Goal: Task Accomplishment & Management: Use online tool/utility

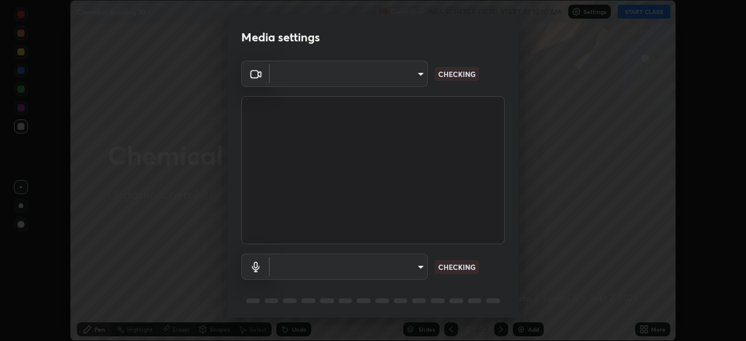
scroll to position [41, 0]
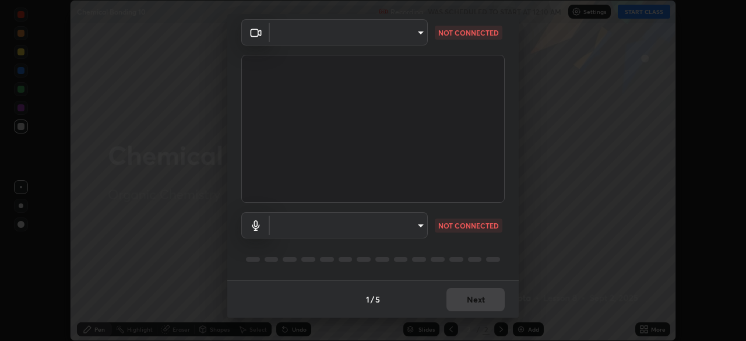
type input "d64d47ec9df49bf16df3be139c80778ada659e70263b5e9972ae33db9fa5459d"
type input "51a22c1431b769a8bb8d408626adf62a2672edeebd2159a8188921bb0d946e59"
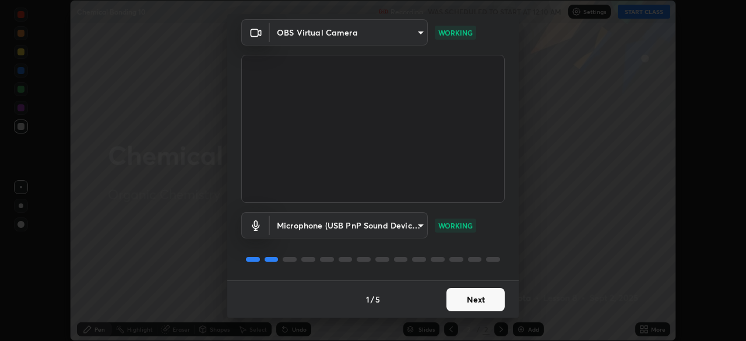
click at [468, 298] on button "Next" at bounding box center [475, 299] width 58 height 23
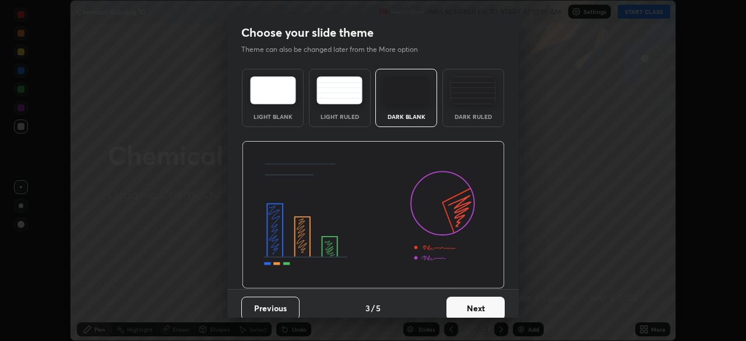
click at [488, 118] on div "Dark Ruled" at bounding box center [473, 117] width 47 height 6
click at [464, 301] on button "Next" at bounding box center [475, 308] width 58 height 23
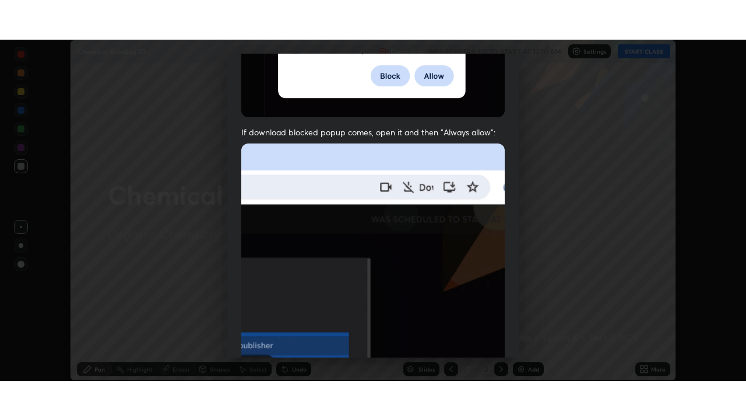
scroll to position [279, 0]
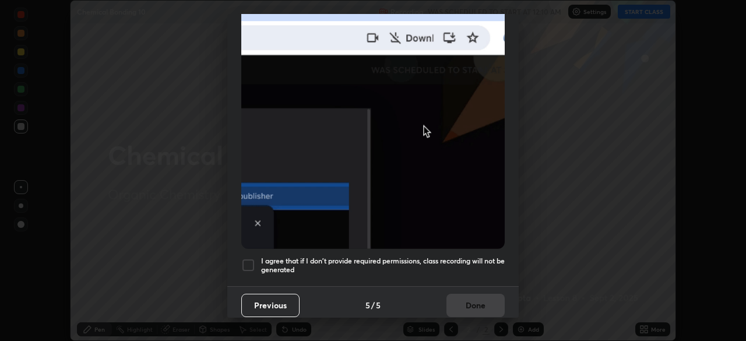
click at [250, 261] on div at bounding box center [248, 265] width 14 height 14
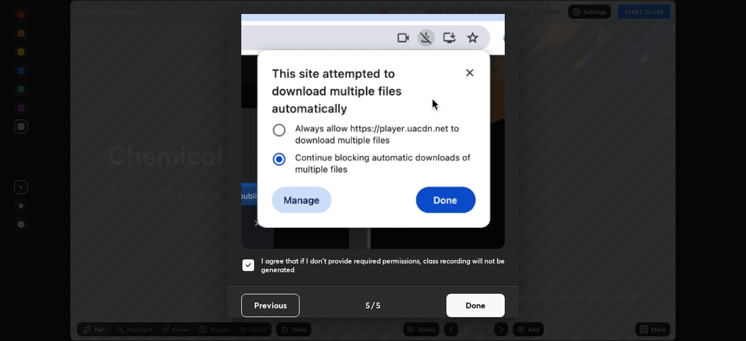
click at [473, 304] on button "Done" at bounding box center [475, 305] width 58 height 23
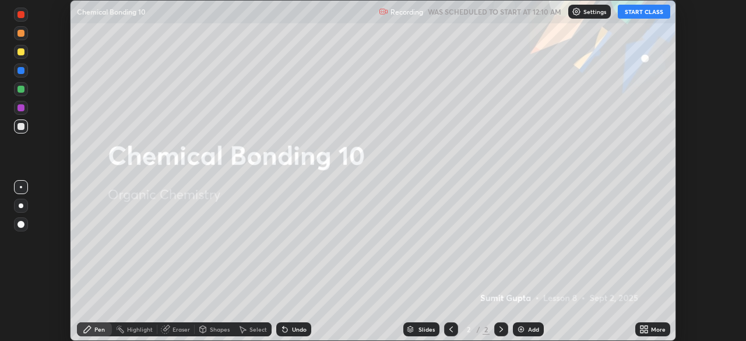
click at [633, 12] on button "START CLASS" at bounding box center [644, 12] width 52 height 14
click at [645, 329] on icon at bounding box center [643, 329] width 9 height 9
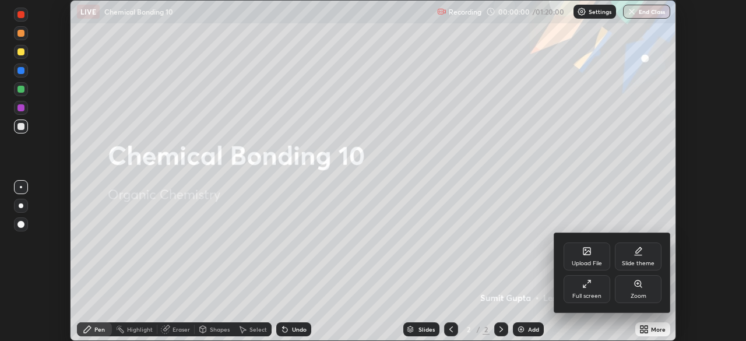
click at [590, 293] on div "Full screen" at bounding box center [586, 296] width 29 height 6
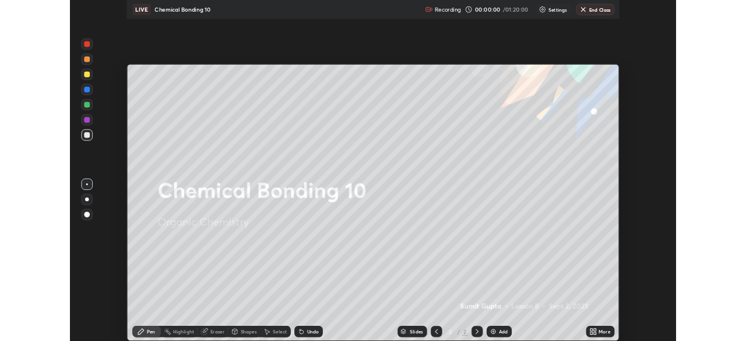
scroll to position [420, 746]
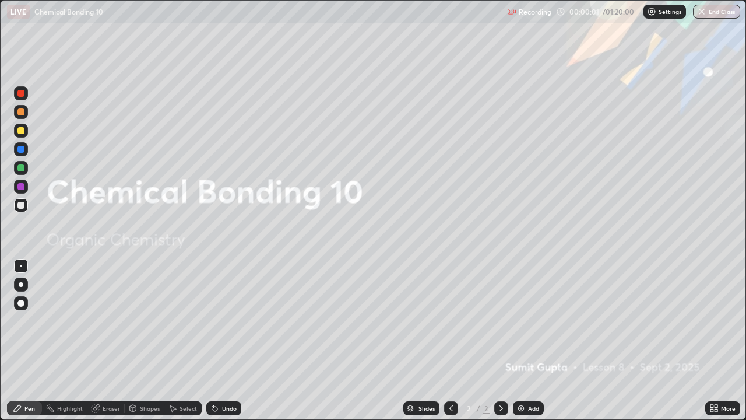
click at [531, 340] on div "Add" at bounding box center [528, 408] width 31 height 14
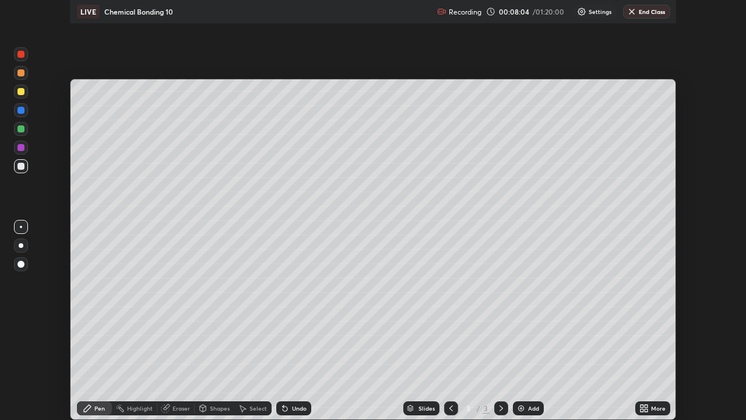
scroll to position [57926, 57521]
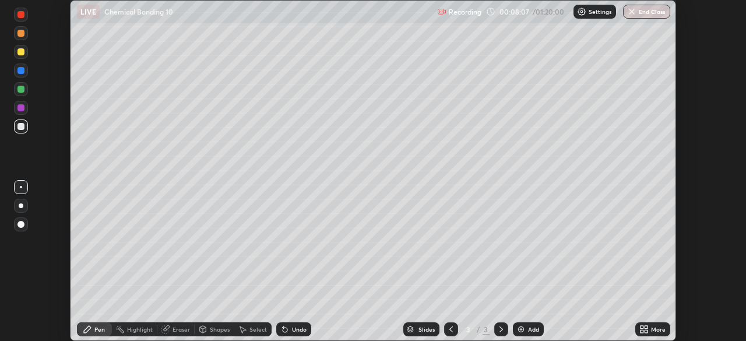
click at [636, 15] on img "button" at bounding box center [631, 11] width 9 height 9
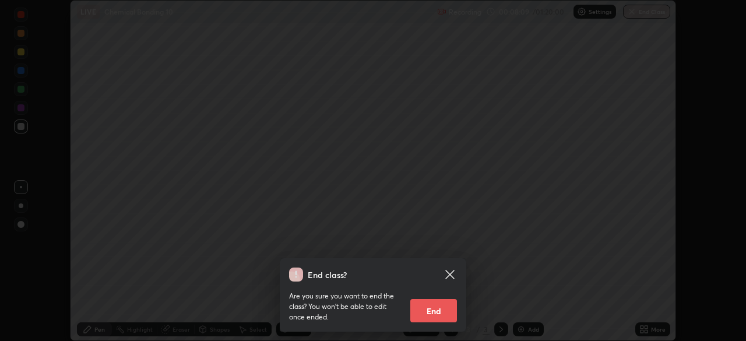
click at [494, 232] on div "End class? Are you sure you want to end the class? You won’t be able to edit on…" at bounding box center [373, 170] width 746 height 341
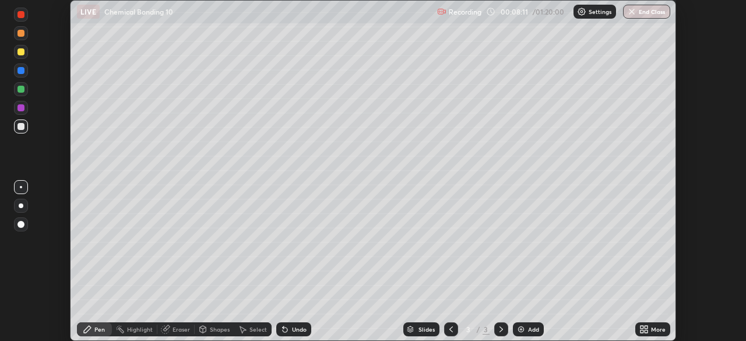
click at [646, 332] on icon at bounding box center [645, 331] width 3 height 3
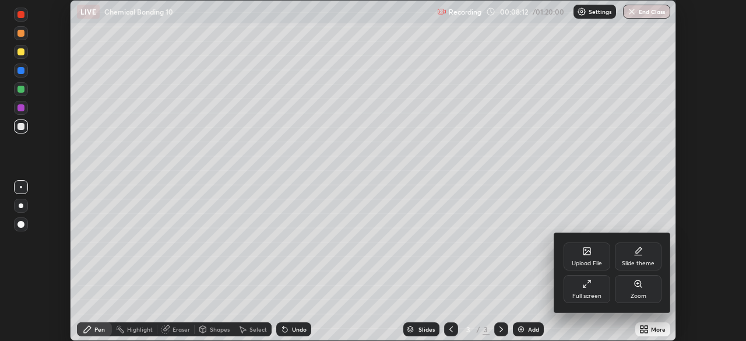
click at [586, 287] on icon at bounding box center [586, 283] width 9 height 9
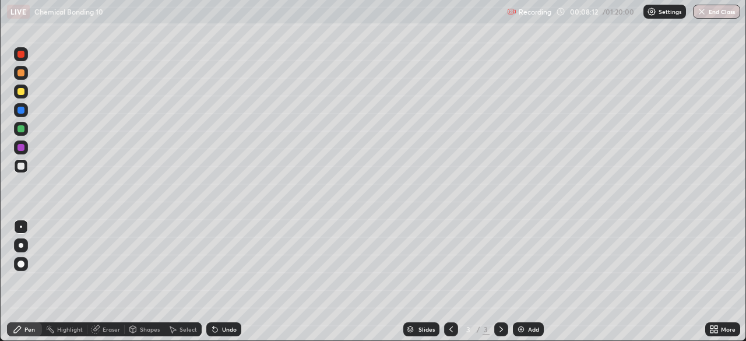
scroll to position [420, 746]
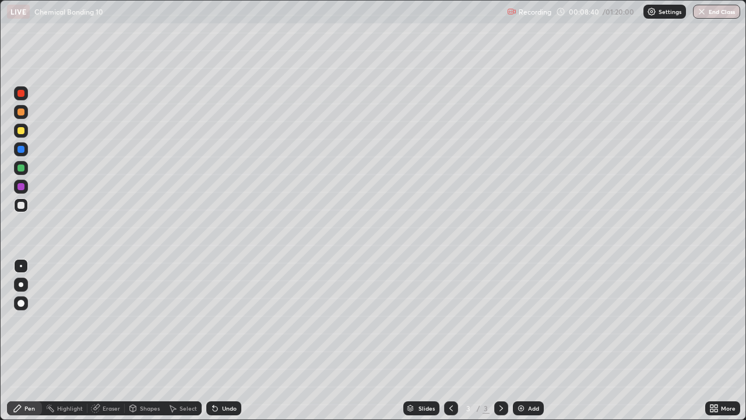
click at [182, 340] on div "Select" at bounding box center [187, 408] width 17 height 6
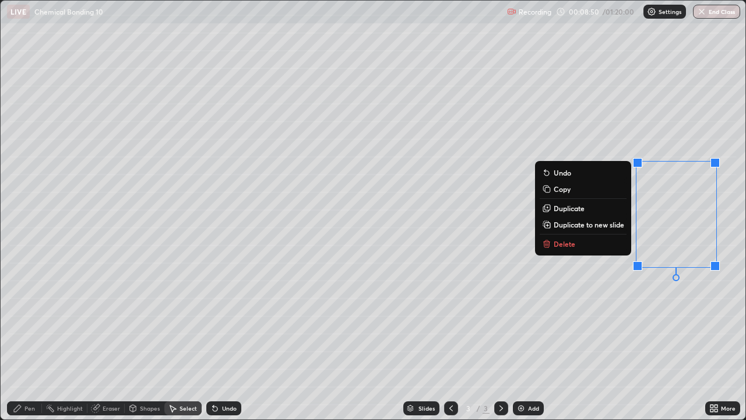
click at [565, 244] on p "Delete" at bounding box center [565, 243] width 22 height 9
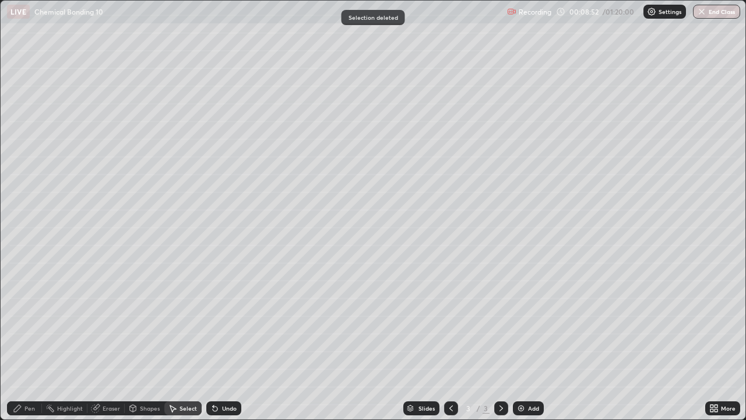
click at [31, 340] on div "Pen" at bounding box center [24, 408] width 35 height 14
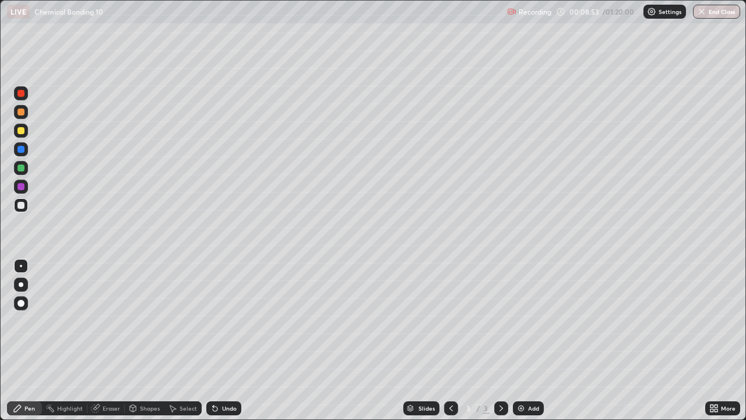
click at [21, 284] on div at bounding box center [21, 284] width 5 height 5
click at [24, 132] on div at bounding box center [20, 130] width 7 height 7
click at [718, 340] on div "More" at bounding box center [722, 408] width 35 height 14
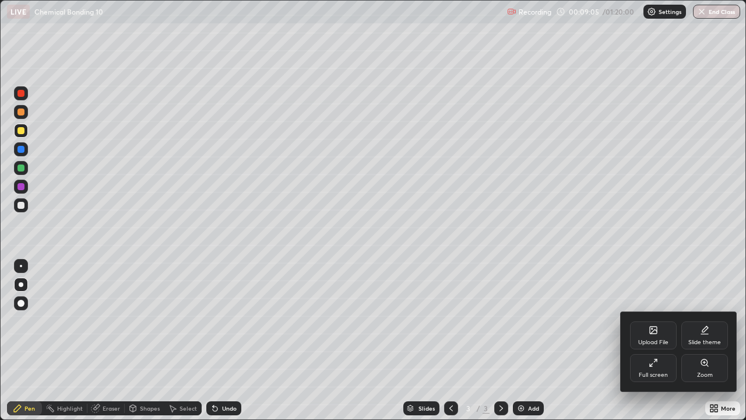
click at [653, 340] on icon at bounding box center [653, 362] width 9 height 9
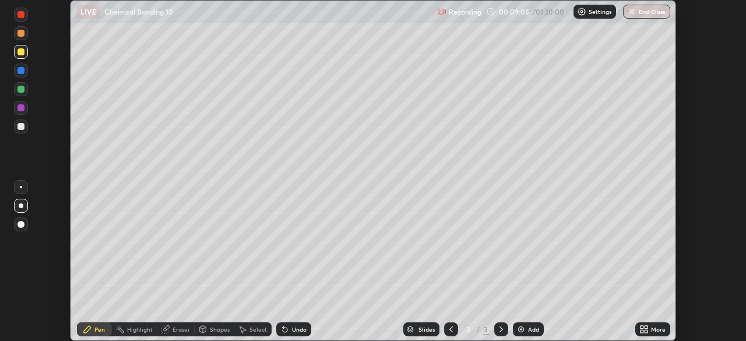
scroll to position [57926, 57521]
click at [585, 14] on img at bounding box center [581, 11] width 9 height 9
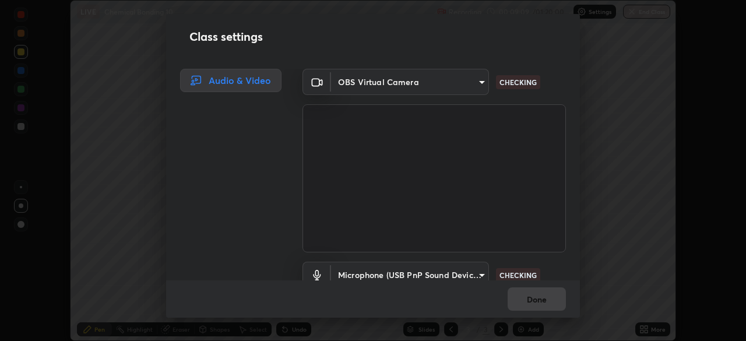
click at [616, 248] on div "Class settings Audio & Video OBS Virtual Camera d64d47ec9df49bf16df3be139c80778…" at bounding box center [373, 170] width 746 height 341
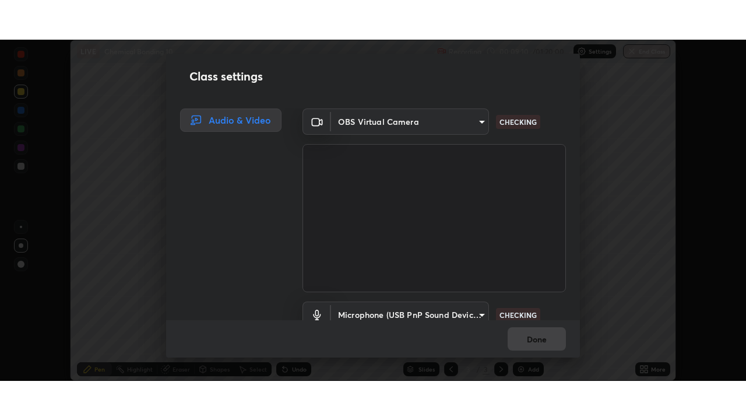
scroll to position [53, 0]
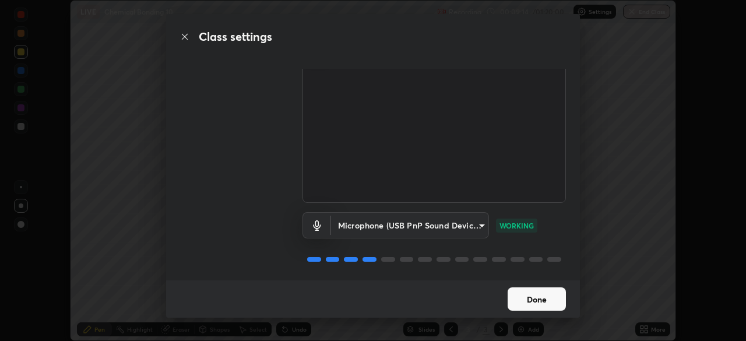
click at [549, 295] on button "Done" at bounding box center [537, 298] width 58 height 23
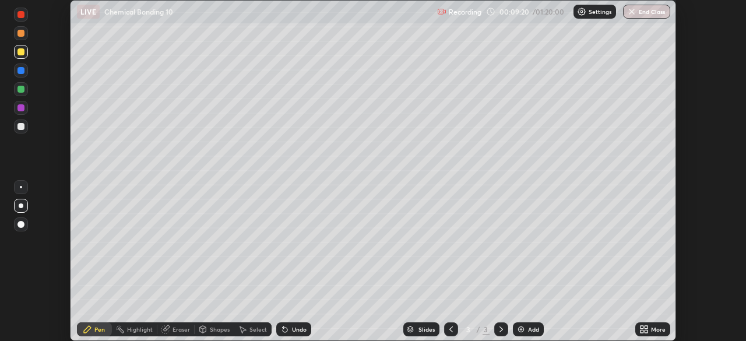
click at [646, 331] on icon at bounding box center [645, 331] width 3 height 3
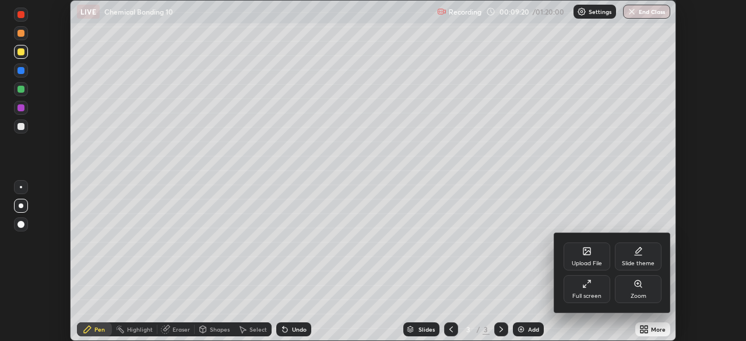
click at [590, 288] on div "Full screen" at bounding box center [586, 289] width 47 height 28
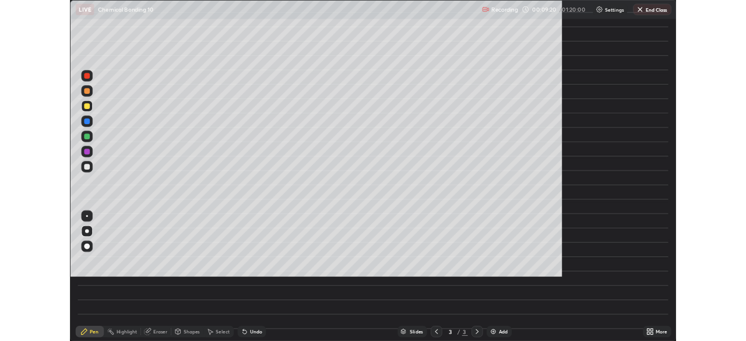
scroll to position [420, 746]
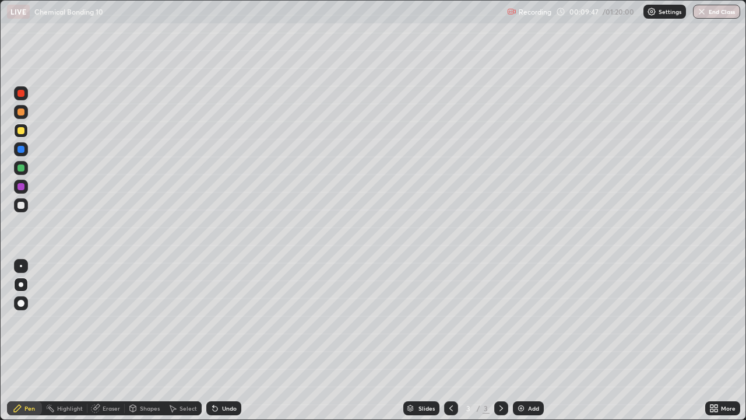
click at [19, 286] on div at bounding box center [21, 284] width 5 height 5
click at [21, 284] on div at bounding box center [21, 284] width 5 height 5
click at [23, 132] on div at bounding box center [20, 130] width 7 height 7
click at [103, 340] on div "Eraser" at bounding box center [111, 408] width 17 height 6
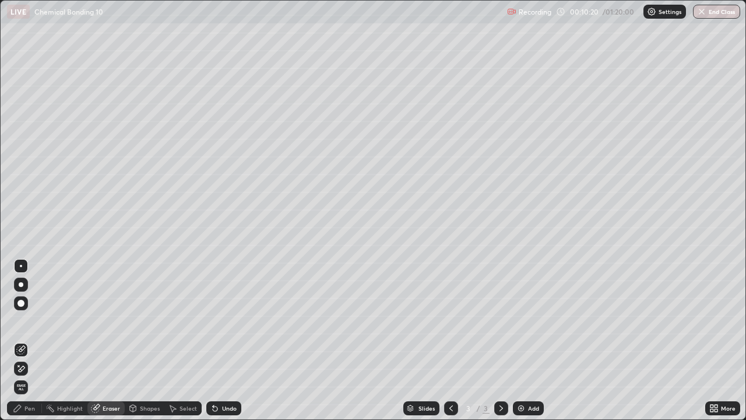
click at [22, 282] on div at bounding box center [21, 284] width 14 height 14
click at [19, 340] on icon at bounding box center [17, 407] width 7 height 7
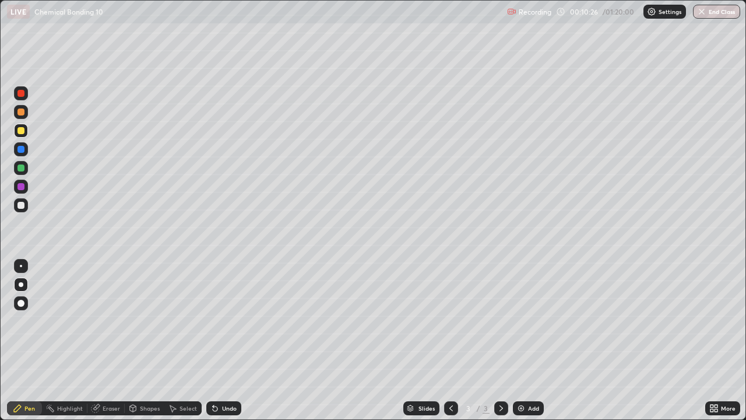
click at [21, 284] on div at bounding box center [21, 284] width 5 height 5
click at [20, 207] on div at bounding box center [20, 205] width 7 height 7
click at [20, 132] on div at bounding box center [20, 130] width 7 height 7
click at [21, 284] on div at bounding box center [21, 284] width 5 height 5
click at [516, 340] on img at bounding box center [520, 407] width 9 height 9
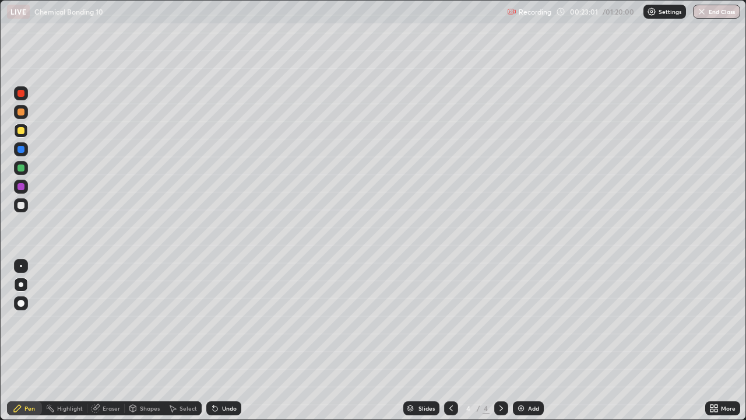
click at [22, 131] on div at bounding box center [20, 130] width 7 height 7
click at [20, 205] on div at bounding box center [20, 205] width 7 height 7
click at [25, 206] on div at bounding box center [21, 205] width 14 height 14
click at [535, 340] on div "Add" at bounding box center [528, 408] width 31 height 14
click at [22, 167] on div at bounding box center [20, 167] width 7 height 7
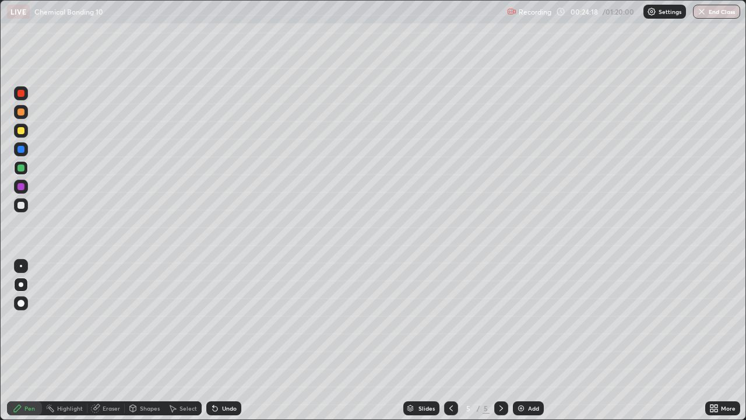
click at [21, 131] on div at bounding box center [20, 130] width 7 height 7
click at [21, 206] on div at bounding box center [20, 205] width 7 height 7
click at [523, 340] on img at bounding box center [520, 407] width 9 height 9
click at [176, 340] on icon at bounding box center [172, 407] width 9 height 9
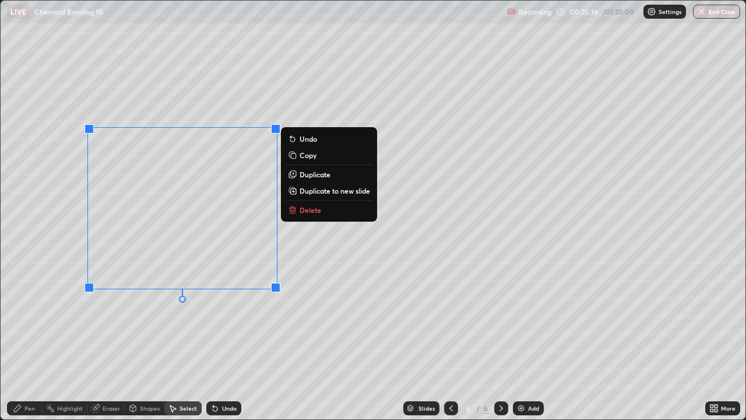
click at [304, 209] on p "Delete" at bounding box center [310, 209] width 22 height 9
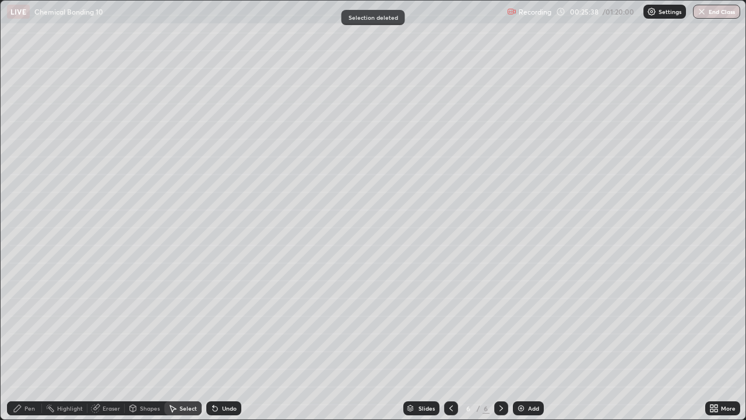
click at [32, 340] on div "Pen" at bounding box center [29, 408] width 10 height 6
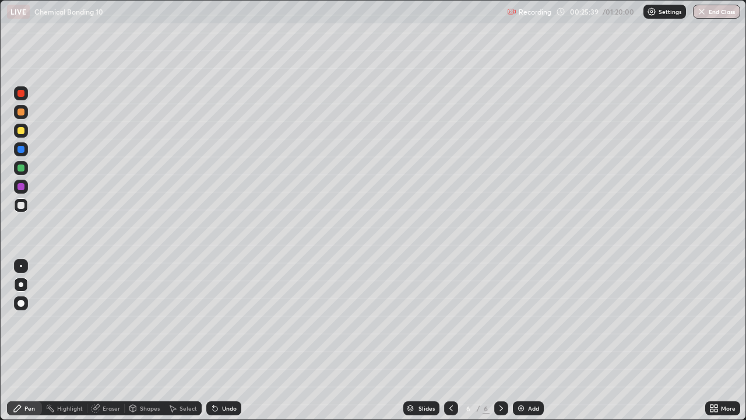
click at [20, 282] on div at bounding box center [21, 284] width 5 height 5
click at [19, 124] on div at bounding box center [21, 131] width 14 height 14
click at [26, 205] on div at bounding box center [21, 205] width 14 height 14
click at [26, 186] on div at bounding box center [21, 186] width 14 height 14
click at [21, 166] on div at bounding box center [20, 167] width 7 height 7
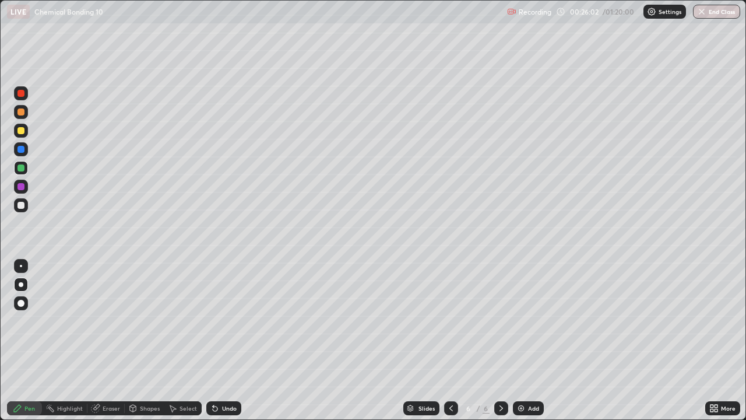
click at [21, 186] on div at bounding box center [20, 186] width 7 height 7
click at [21, 206] on div at bounding box center [20, 205] width 7 height 7
click at [517, 340] on img at bounding box center [520, 407] width 9 height 9
click at [22, 129] on div at bounding box center [20, 130] width 7 height 7
click at [225, 340] on div "Undo" at bounding box center [229, 408] width 15 height 6
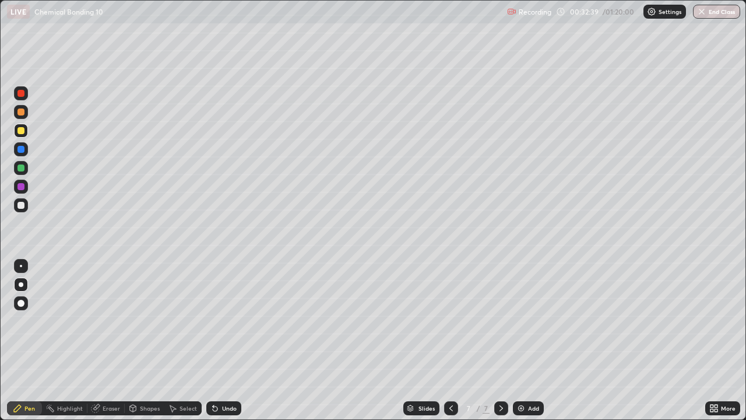
click at [21, 129] on div at bounding box center [20, 130] width 7 height 7
click at [450, 340] on icon at bounding box center [450, 407] width 9 height 9
click at [498, 340] on icon at bounding box center [500, 407] width 9 height 9
click at [21, 187] on div at bounding box center [20, 186] width 7 height 7
click at [21, 171] on div at bounding box center [20, 167] width 7 height 7
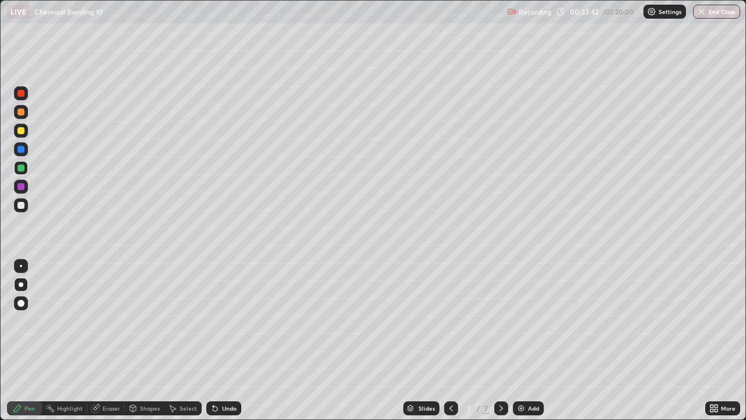
click at [23, 207] on div at bounding box center [20, 205] width 7 height 7
click at [20, 187] on div at bounding box center [20, 186] width 7 height 7
click at [107, 340] on div "Eraser" at bounding box center [105, 408] width 37 height 14
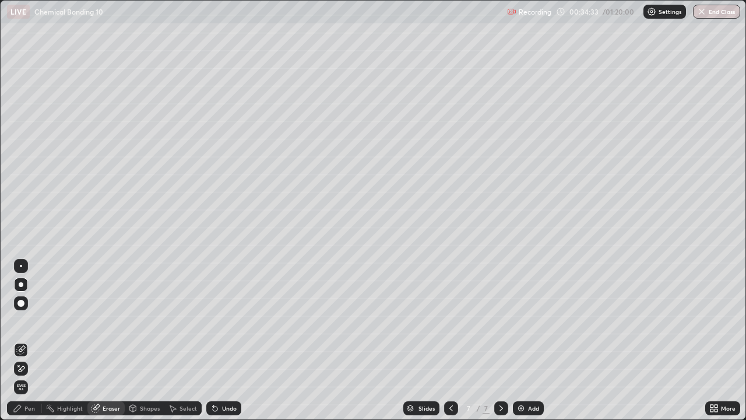
click at [23, 340] on div "Pen" at bounding box center [24, 408] width 35 height 14
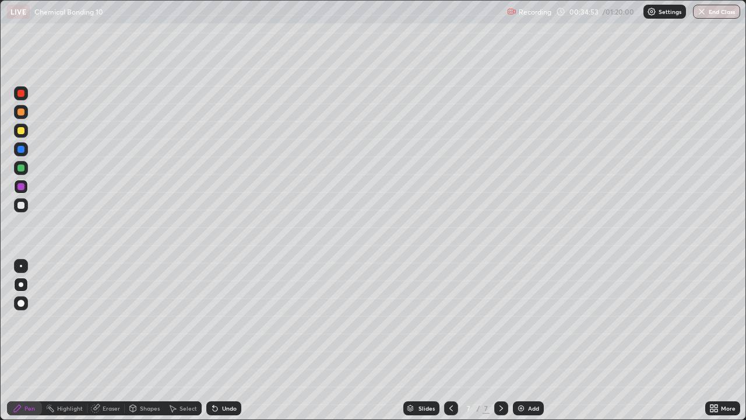
click at [23, 129] on div at bounding box center [20, 130] width 7 height 7
click at [534, 340] on div "Add" at bounding box center [528, 408] width 31 height 14
click at [27, 206] on div at bounding box center [21, 205] width 14 height 14
click at [143, 340] on div "Shapes" at bounding box center [150, 408] width 20 height 6
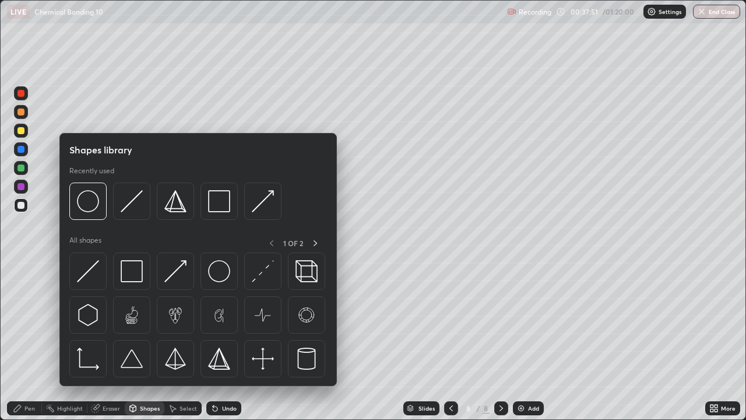
click at [177, 340] on div "Select" at bounding box center [182, 408] width 37 height 14
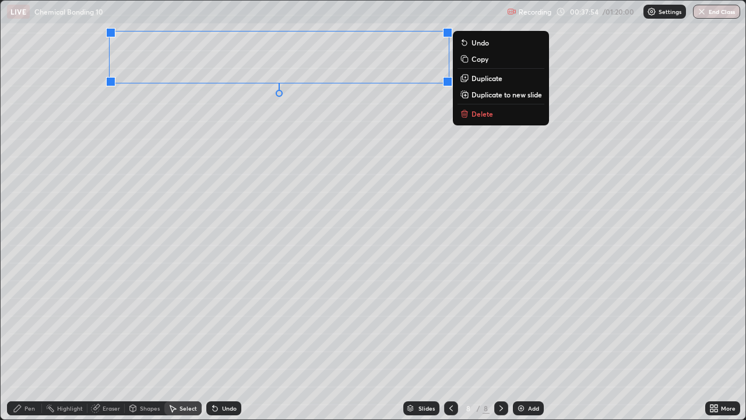
click at [478, 117] on p "Delete" at bounding box center [482, 113] width 22 height 9
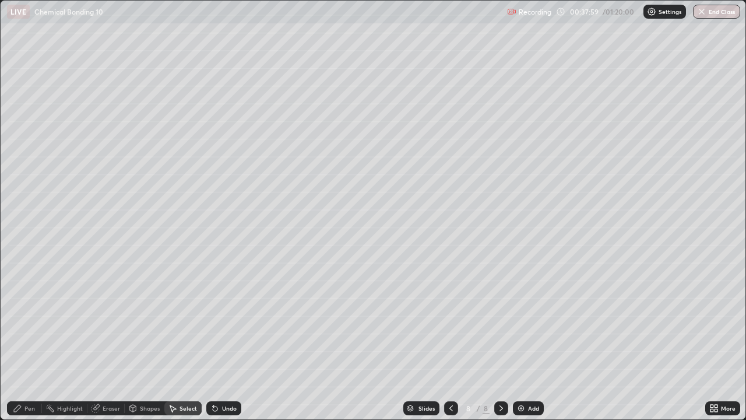
click at [27, 340] on div "Pen" at bounding box center [29, 408] width 10 height 6
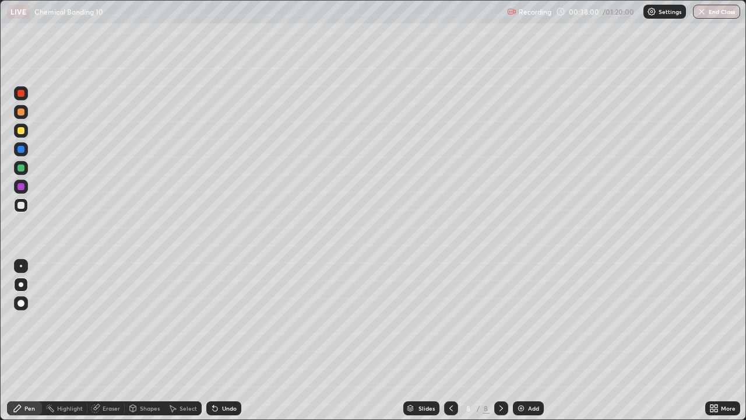
click at [19, 133] on div at bounding box center [20, 130] width 7 height 7
click at [24, 206] on div at bounding box center [20, 205] width 7 height 7
click at [17, 131] on div at bounding box center [20, 130] width 7 height 7
click at [24, 203] on div at bounding box center [20, 205] width 7 height 7
click at [20, 206] on div at bounding box center [20, 205] width 7 height 7
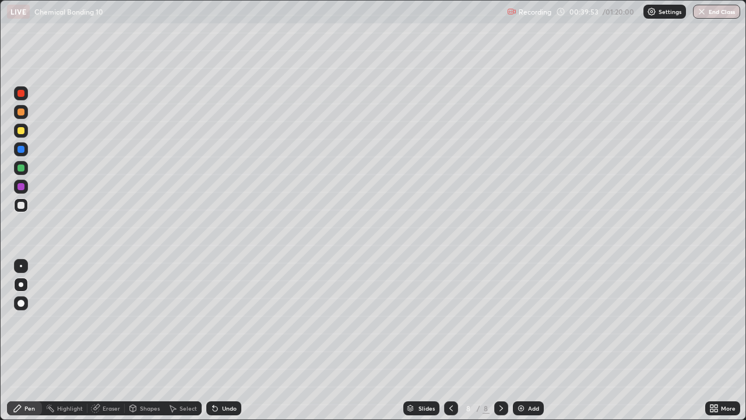
click at [27, 128] on div at bounding box center [21, 131] width 14 height 14
click at [21, 204] on div at bounding box center [20, 205] width 7 height 7
click at [529, 340] on div "Add" at bounding box center [533, 408] width 11 height 6
click at [21, 284] on div at bounding box center [21, 284] width 5 height 5
click at [22, 135] on div at bounding box center [21, 131] width 14 height 14
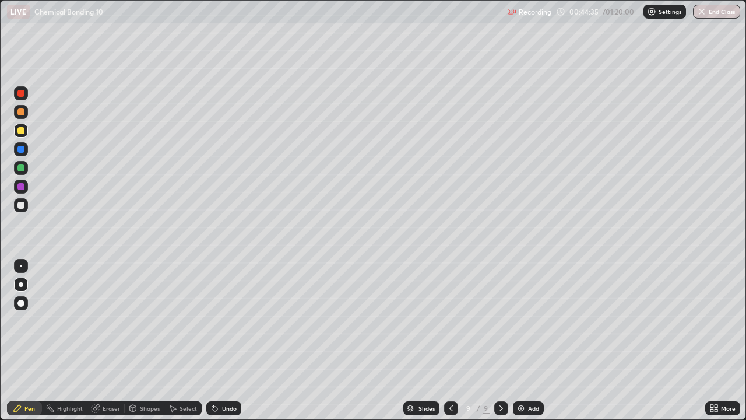
click at [19, 205] on div at bounding box center [20, 205] width 7 height 7
click at [20, 112] on div at bounding box center [20, 111] width 7 height 7
click at [20, 204] on div at bounding box center [20, 205] width 7 height 7
click at [26, 203] on div at bounding box center [21, 205] width 14 height 14
click at [26, 168] on div at bounding box center [21, 168] width 14 height 14
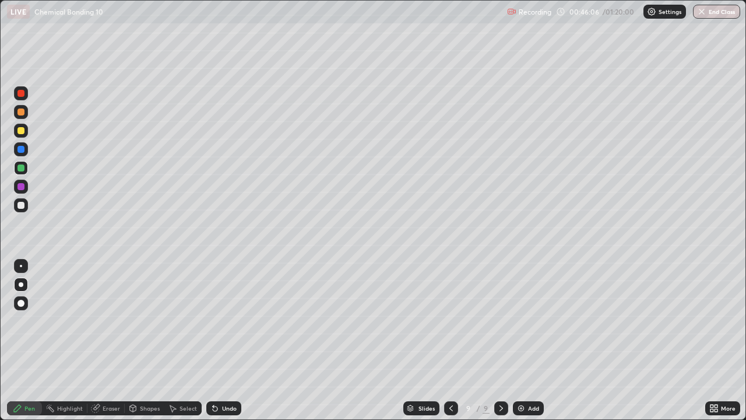
click at [23, 207] on div at bounding box center [20, 205] width 7 height 7
click at [214, 340] on icon at bounding box center [215, 408] width 5 height 5
click at [217, 340] on icon at bounding box center [214, 407] width 9 height 9
click at [22, 131] on div at bounding box center [20, 130] width 7 height 7
click at [523, 340] on img at bounding box center [520, 407] width 9 height 9
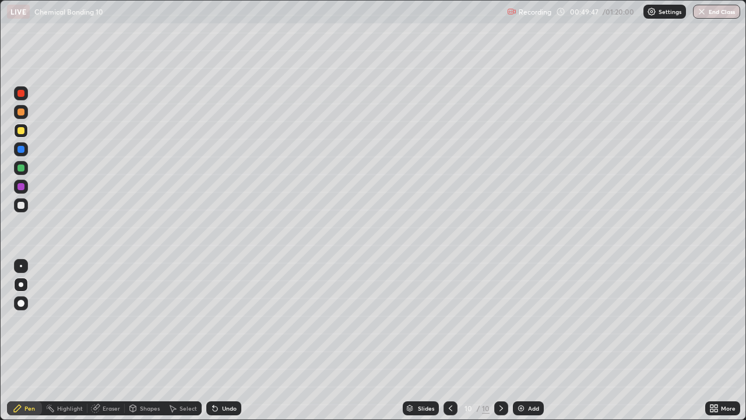
click at [26, 115] on div at bounding box center [21, 112] width 14 height 14
click at [21, 199] on div at bounding box center [21, 205] width 14 height 14
click at [23, 143] on div at bounding box center [21, 149] width 14 height 14
click at [23, 132] on div at bounding box center [20, 130] width 7 height 7
click at [20, 187] on div at bounding box center [20, 186] width 7 height 7
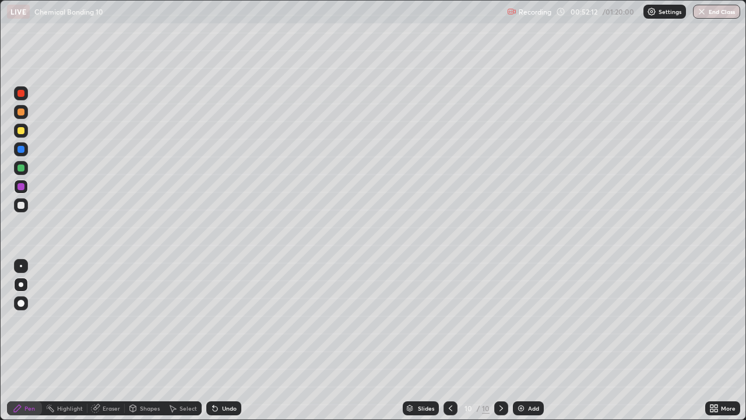
click at [21, 205] on div at bounding box center [20, 205] width 7 height 7
click at [225, 340] on div "Undo" at bounding box center [229, 408] width 15 height 6
click at [222, 340] on div "Undo" at bounding box center [229, 408] width 15 height 6
click at [709, 340] on div "More" at bounding box center [722, 408] width 35 height 14
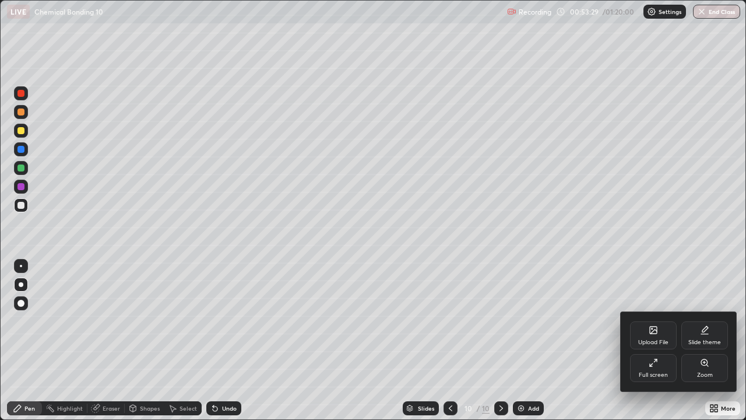
click at [724, 340] on div "Zoom" at bounding box center [704, 368] width 47 height 28
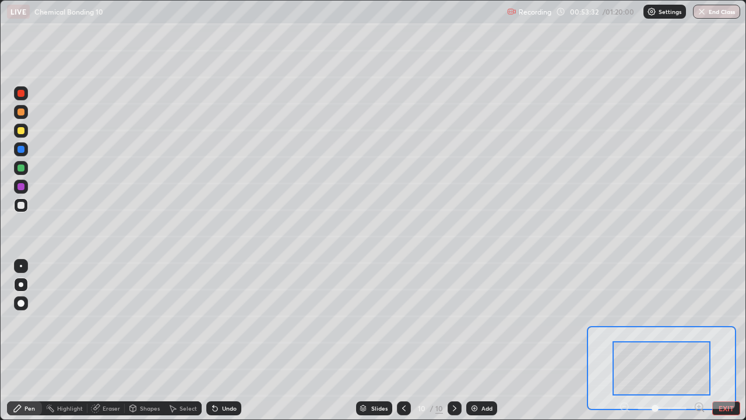
click at [627, 340] on div at bounding box center [661, 368] width 98 height 54
click at [621, 340] on div at bounding box center [662, 408] width 86 height 14
click at [725, 340] on button "EXIT" at bounding box center [726, 408] width 28 height 14
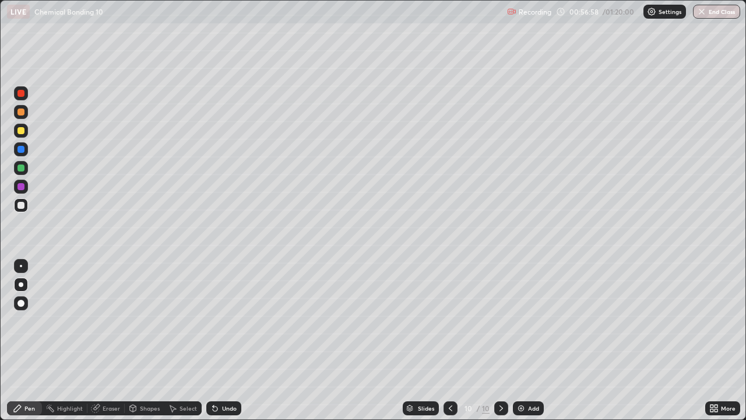
click at [524, 340] on div "Add" at bounding box center [528, 408] width 31 height 14
click at [23, 129] on div at bounding box center [20, 130] width 7 height 7
click at [20, 206] on div at bounding box center [20, 205] width 7 height 7
click at [213, 340] on icon at bounding box center [215, 408] width 5 height 5
click at [221, 340] on div "Undo" at bounding box center [223, 408] width 35 height 14
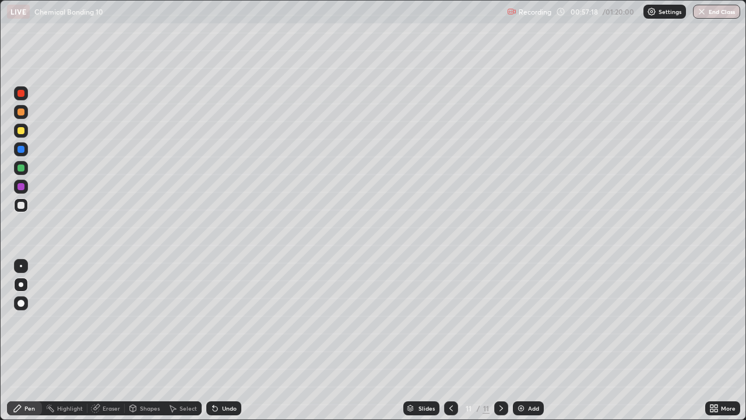
click at [217, 340] on div "Undo" at bounding box center [223, 408] width 35 height 14
click at [214, 340] on div "Undo" at bounding box center [223, 408] width 35 height 14
click at [20, 165] on div at bounding box center [20, 167] width 7 height 7
click at [25, 191] on div at bounding box center [21, 186] width 14 height 14
click at [19, 167] on div at bounding box center [20, 167] width 7 height 7
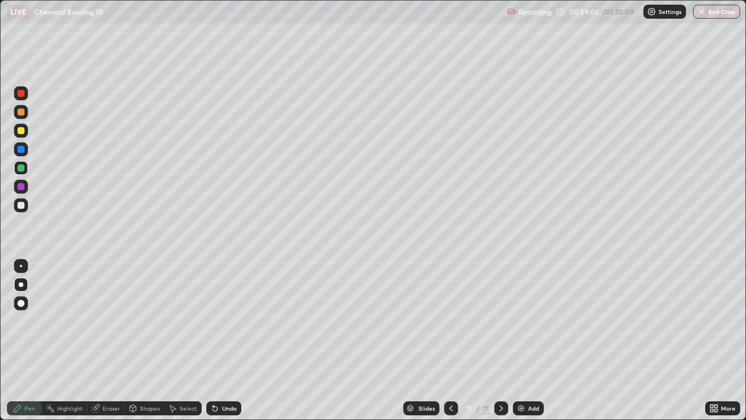
click at [18, 130] on div at bounding box center [20, 130] width 7 height 7
click at [528, 340] on div "Add" at bounding box center [533, 408] width 11 height 6
click at [19, 206] on div at bounding box center [20, 205] width 7 height 7
click at [23, 131] on div at bounding box center [20, 130] width 7 height 7
click at [177, 340] on div "Select" at bounding box center [182, 408] width 37 height 14
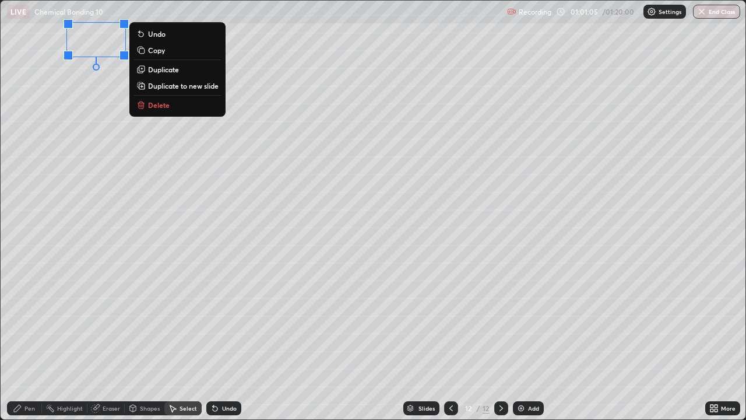
click at [26, 340] on div "Pen" at bounding box center [24, 408] width 35 height 14
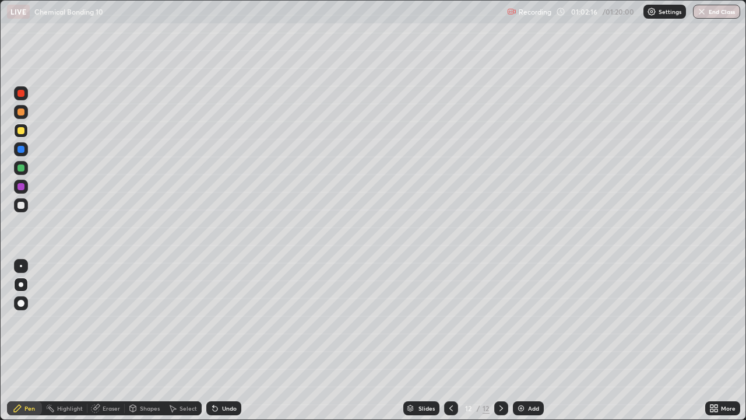
click at [22, 205] on div at bounding box center [20, 205] width 7 height 7
click at [214, 340] on div "Undo" at bounding box center [223, 408] width 35 height 14
click at [213, 340] on div "Undo" at bounding box center [223, 408] width 35 height 14
click at [23, 165] on div at bounding box center [20, 167] width 7 height 7
click at [20, 203] on div at bounding box center [20, 205] width 7 height 7
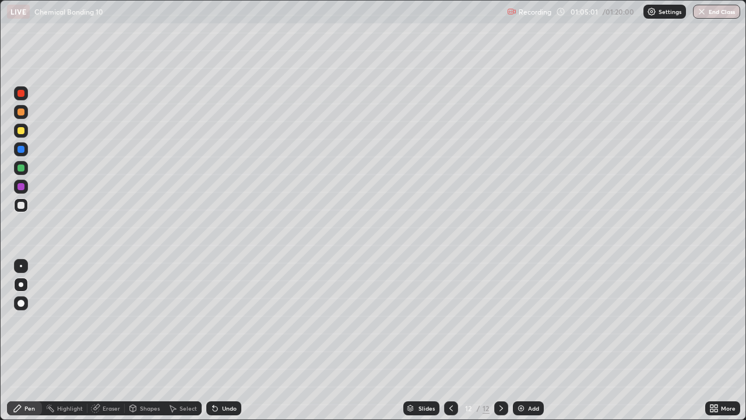
click at [524, 340] on div "Add" at bounding box center [528, 408] width 31 height 14
click at [21, 131] on div at bounding box center [20, 130] width 7 height 7
click at [21, 204] on div at bounding box center [20, 205] width 7 height 7
click at [20, 131] on div at bounding box center [20, 130] width 7 height 7
click at [528, 340] on div "Add" at bounding box center [533, 408] width 11 height 6
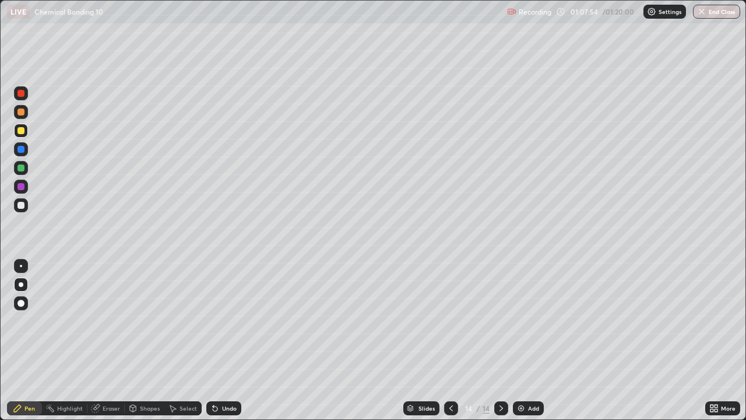
click at [22, 204] on div at bounding box center [20, 205] width 7 height 7
click at [21, 135] on div at bounding box center [21, 131] width 14 height 14
click at [220, 340] on div "Undo" at bounding box center [223, 408] width 35 height 14
click at [216, 340] on icon at bounding box center [214, 407] width 9 height 9
click at [21, 206] on div at bounding box center [20, 205] width 7 height 7
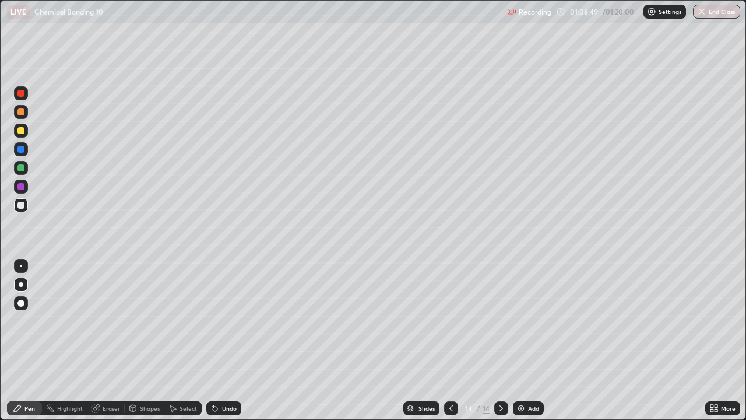
click at [20, 188] on div at bounding box center [20, 186] width 7 height 7
click at [23, 167] on div at bounding box center [20, 167] width 7 height 7
click at [224, 340] on div "Undo" at bounding box center [229, 408] width 15 height 6
click at [21, 203] on div at bounding box center [20, 205] width 7 height 7
click at [523, 340] on img at bounding box center [520, 407] width 9 height 9
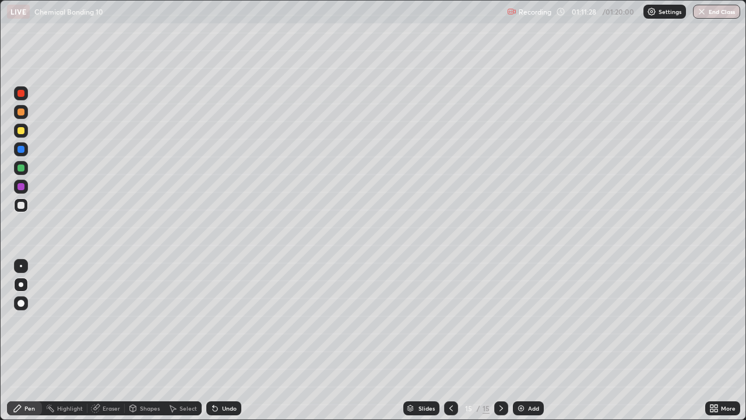
click at [22, 131] on div at bounding box center [20, 130] width 7 height 7
click at [22, 206] on div at bounding box center [20, 205] width 7 height 7
click at [23, 132] on div at bounding box center [20, 130] width 7 height 7
click at [19, 186] on div at bounding box center [20, 186] width 7 height 7
click at [19, 202] on div at bounding box center [20, 205] width 7 height 7
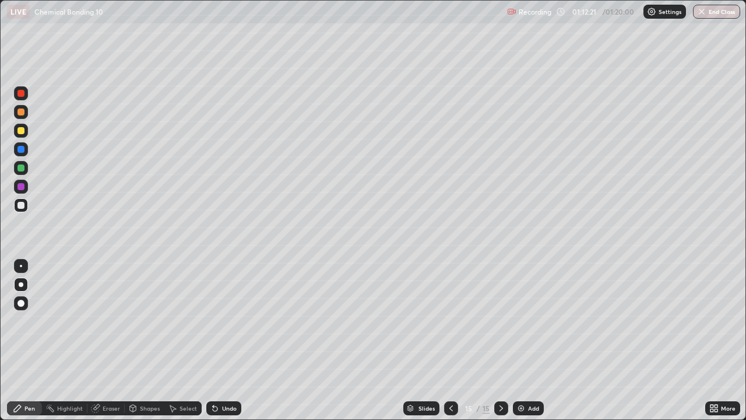
click at [22, 130] on div at bounding box center [20, 130] width 7 height 7
click at [22, 210] on div at bounding box center [21, 205] width 14 height 14
click at [22, 129] on div at bounding box center [20, 130] width 7 height 7
click at [222, 340] on div "Undo" at bounding box center [229, 408] width 15 height 6
click at [518, 340] on img at bounding box center [520, 407] width 9 height 9
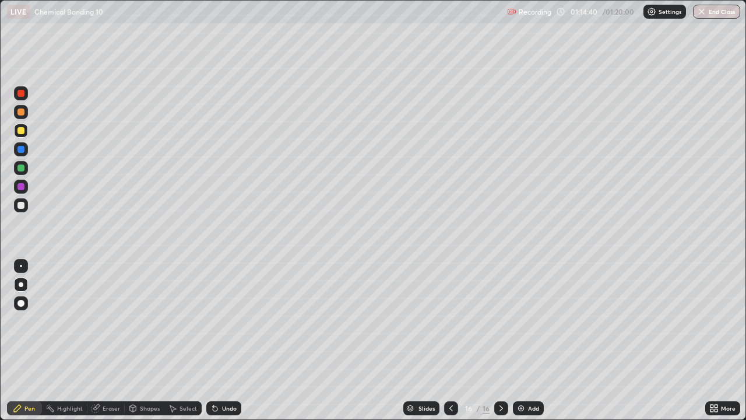
click at [20, 127] on div at bounding box center [20, 130] width 7 height 7
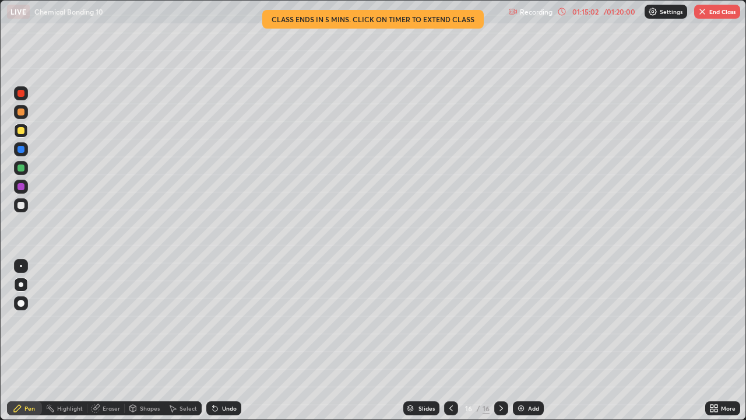
click at [24, 205] on div at bounding box center [20, 205] width 7 height 7
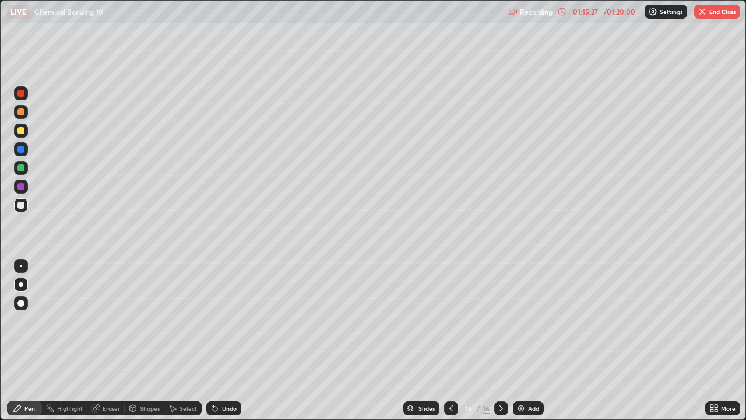
click at [20, 165] on div at bounding box center [20, 167] width 7 height 7
click at [275, 20] on div "LIVE Chemical Bonding 10" at bounding box center [255, 11] width 496 height 23
click at [270, 21] on div "LIVE Chemical Bonding 10" at bounding box center [255, 11] width 496 height 23
click at [230, 340] on div "Undo" at bounding box center [229, 408] width 15 height 6
click at [228, 340] on div "Undo" at bounding box center [229, 408] width 15 height 6
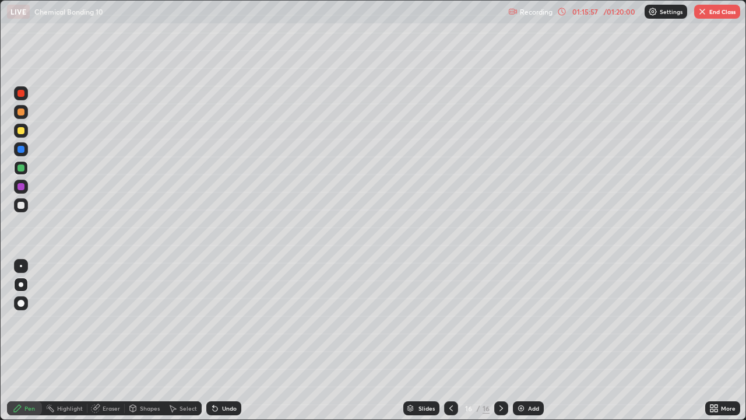
click at [228, 340] on div "Undo" at bounding box center [223, 408] width 35 height 14
click at [227, 340] on div "Undo" at bounding box center [223, 408] width 35 height 14
click at [17, 208] on div at bounding box center [21, 205] width 14 height 14
click at [722, 13] on button "End Class" at bounding box center [717, 12] width 46 height 14
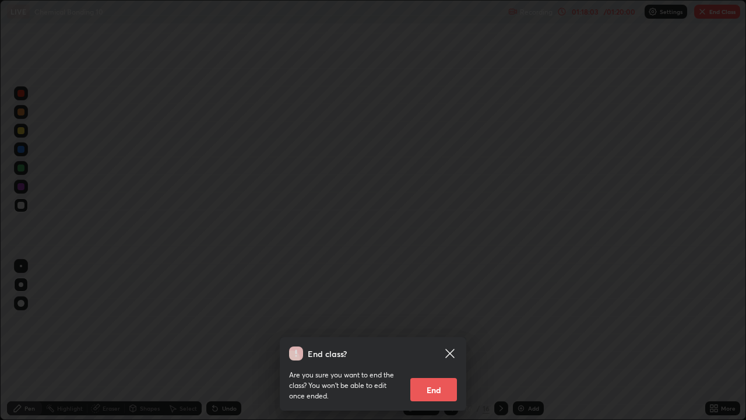
click at [442, 340] on button "End" at bounding box center [433, 389] width 47 height 23
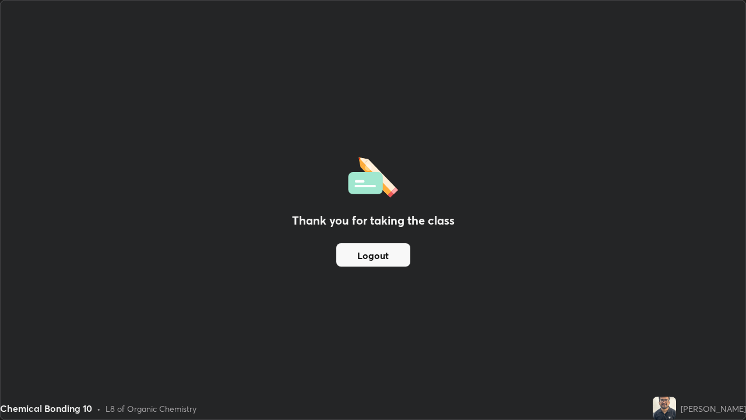
click at [745, 340] on div "[PERSON_NAME]" at bounding box center [699, 407] width 93 height 23
click at [723, 340] on div "Thank you for taking the class Logout" at bounding box center [373, 210] width 745 height 418
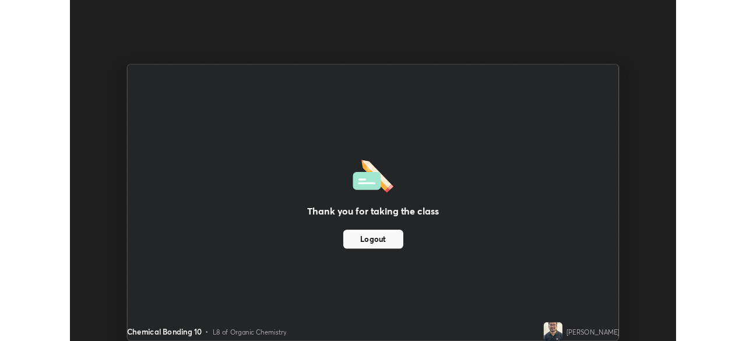
scroll to position [57926, 57521]
